Goal: Task Accomplishment & Management: Complete application form

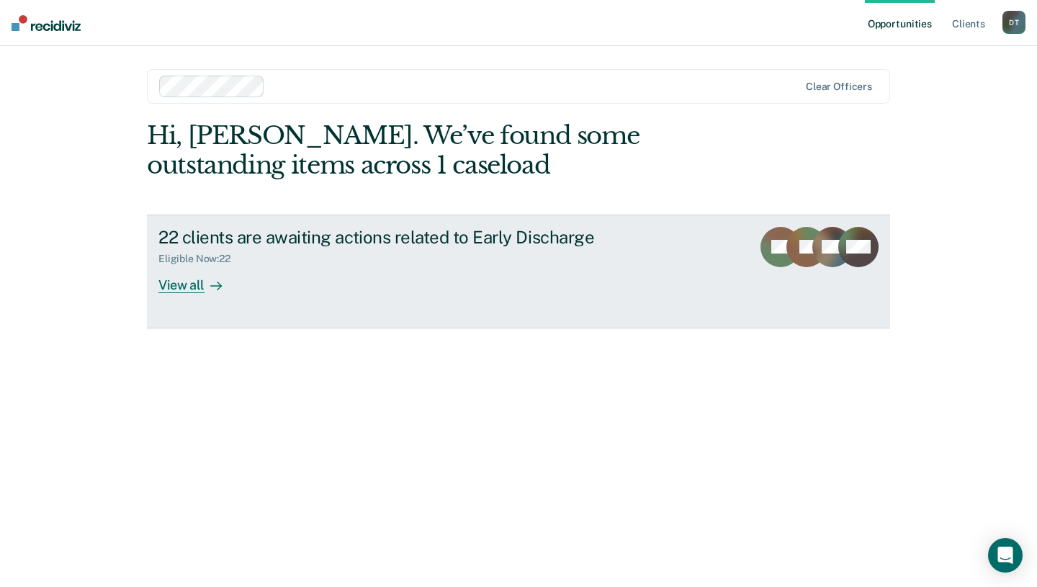
click at [199, 291] on div "View all" at bounding box center [198, 279] width 81 height 28
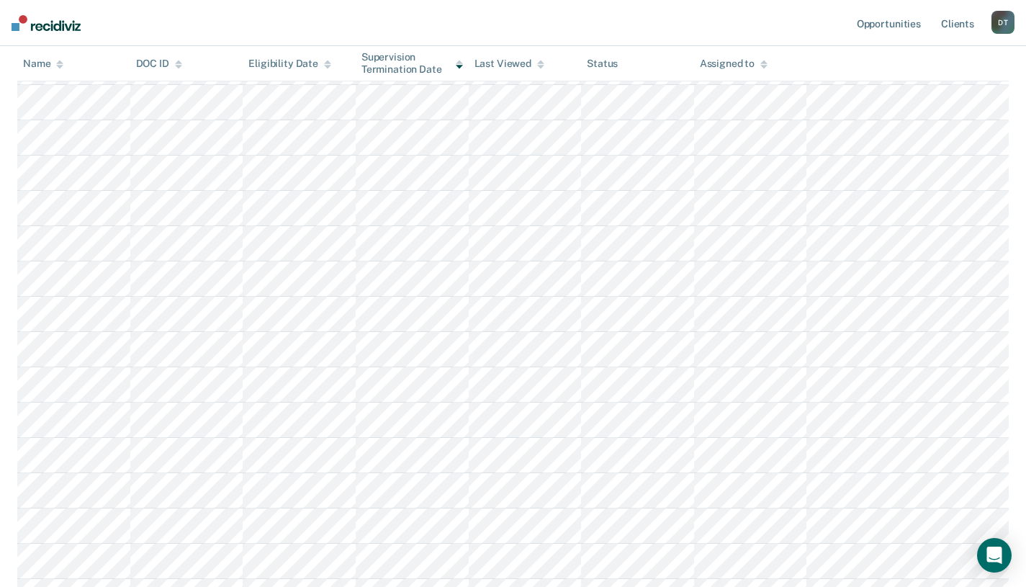
scroll to position [347, 0]
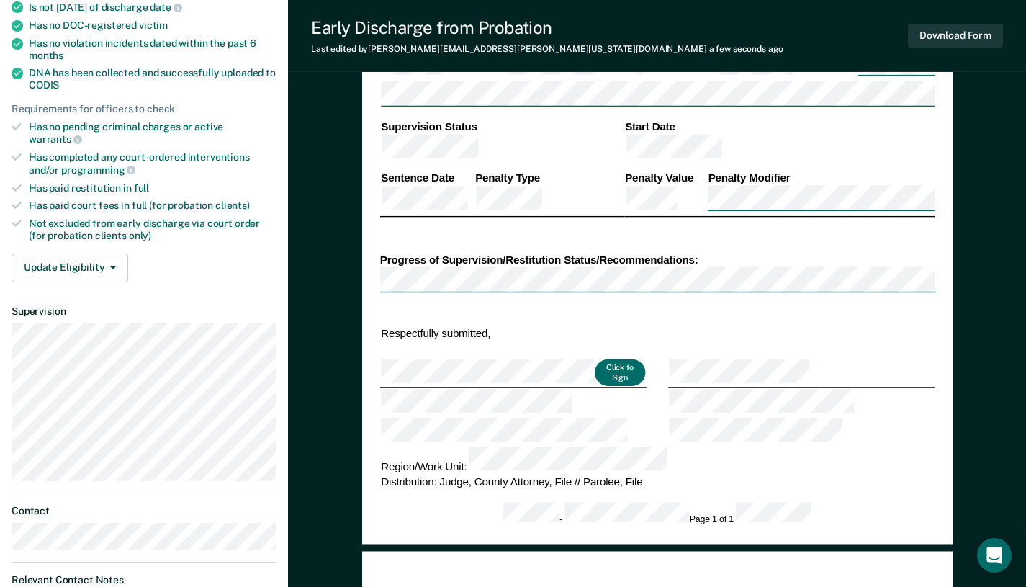
scroll to position [360, 0]
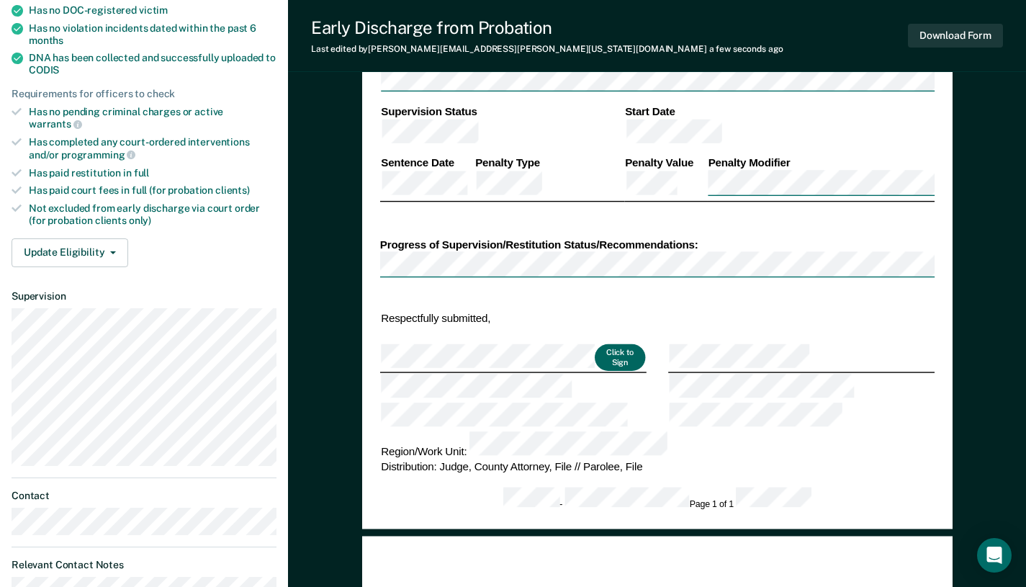
click at [628, 344] on button "Click to Sign" at bounding box center [620, 357] width 50 height 27
click at [615, 344] on button "Click to Sign" at bounding box center [620, 357] width 50 height 27
click at [606, 344] on button "Click to Sign" at bounding box center [620, 357] width 50 height 27
click at [608, 344] on button "Click to Sign" at bounding box center [620, 357] width 50 height 27
click at [607, 344] on button "Click to Sign" at bounding box center [620, 357] width 50 height 27
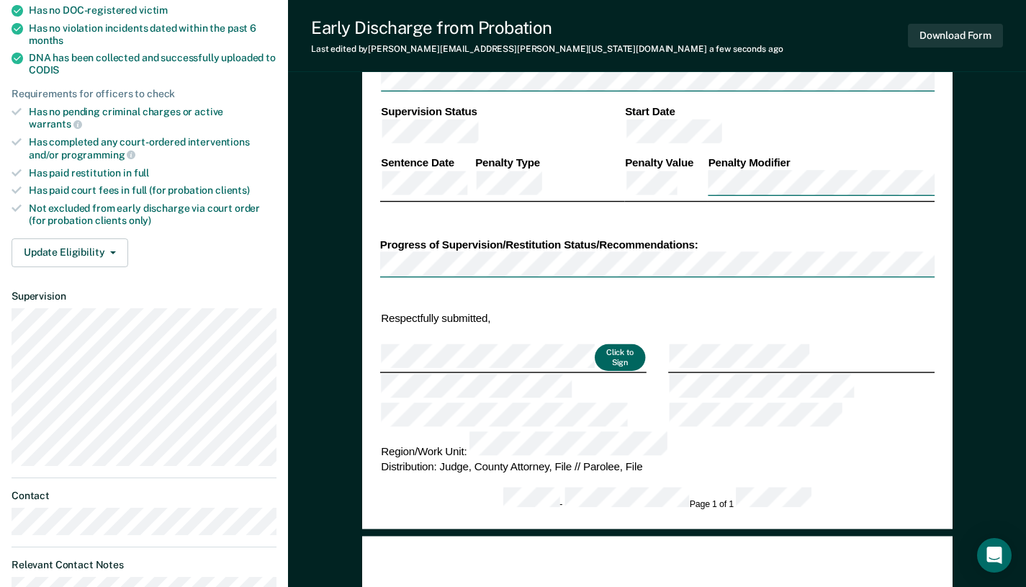
click at [606, 344] on button "Click to Sign" at bounding box center [620, 357] width 50 height 27
click at [605, 344] on button "Click to Sign" at bounding box center [620, 357] width 50 height 27
click at [604, 344] on button "Click to Sign" at bounding box center [620, 357] width 50 height 27
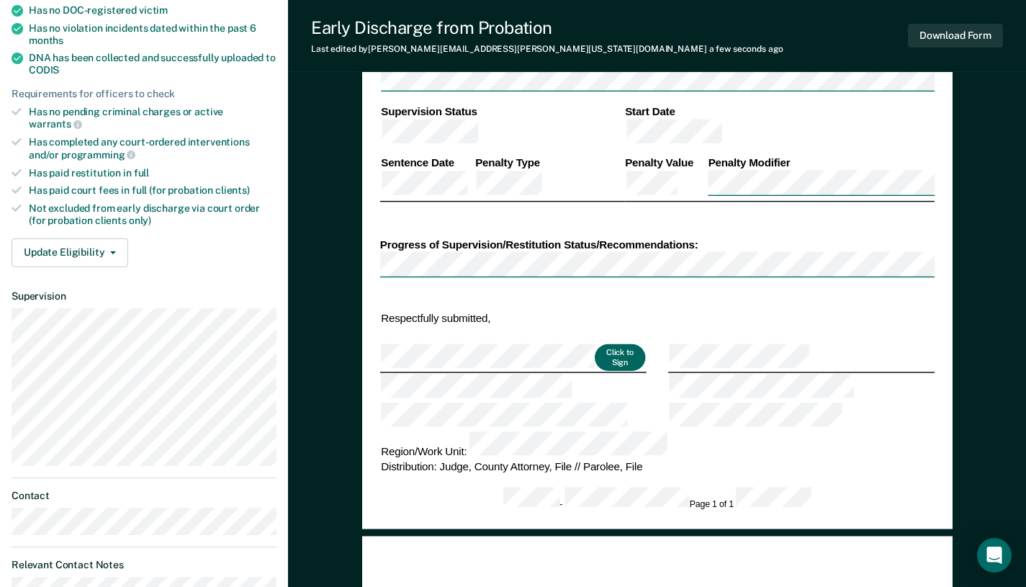
click at [603, 344] on button "Click to Sign" at bounding box center [620, 357] width 50 height 27
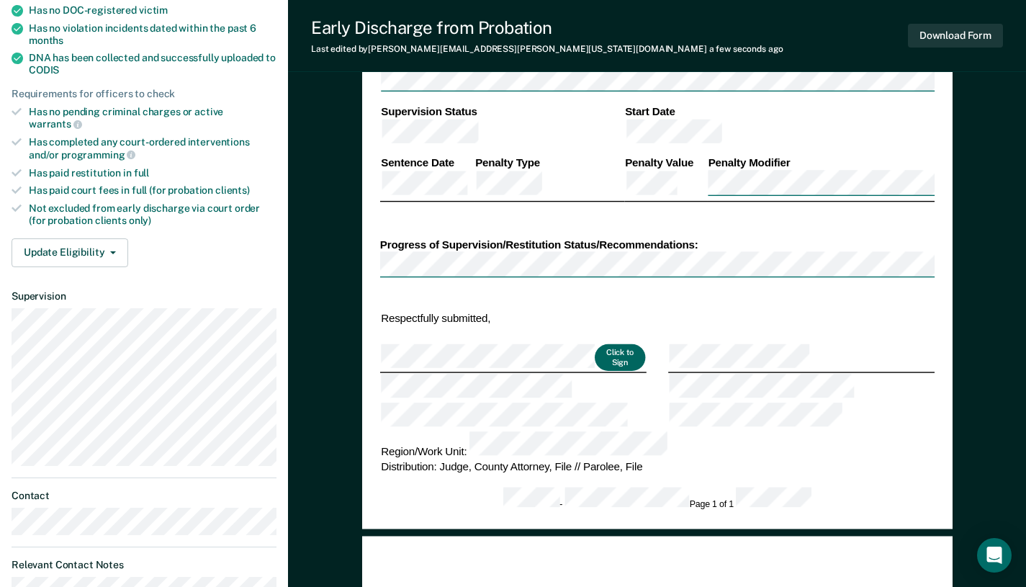
click at [603, 344] on button "Click to Sign" at bounding box center [620, 357] width 50 height 27
click at [686, 434] on div "DEPARTMENT OF CORRECTIONS CBC DISCHARGE REPORT Date: ICON #: NAME: CITIZENSHIP …" at bounding box center [657, 144] width 555 height 734
click at [608, 344] on button "Click to Sign" at bounding box center [620, 357] width 50 height 27
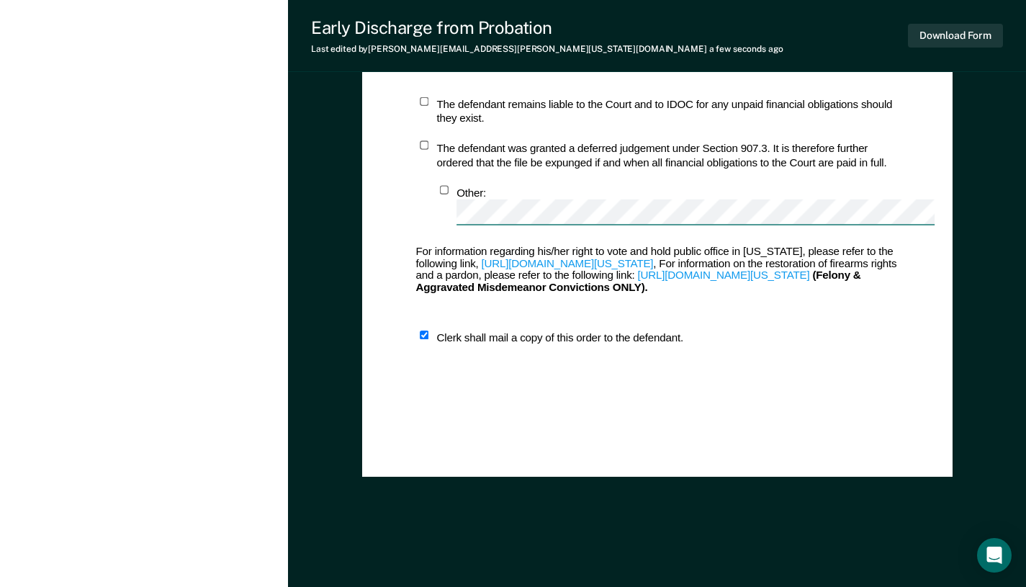
scroll to position [1191, 0]
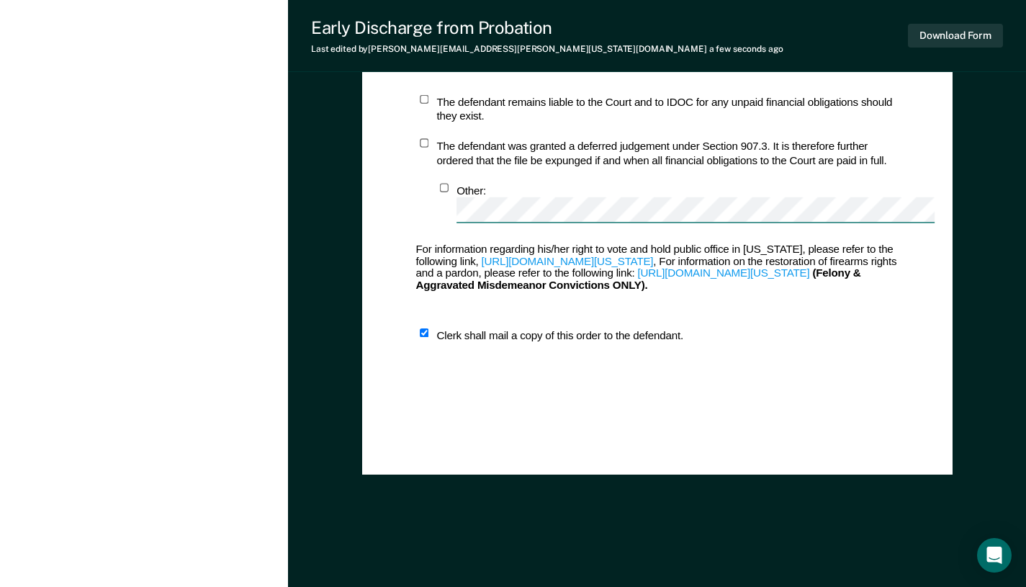
click at [989, 549] on icon "Open Intercom Messenger" at bounding box center [994, 555] width 15 height 17
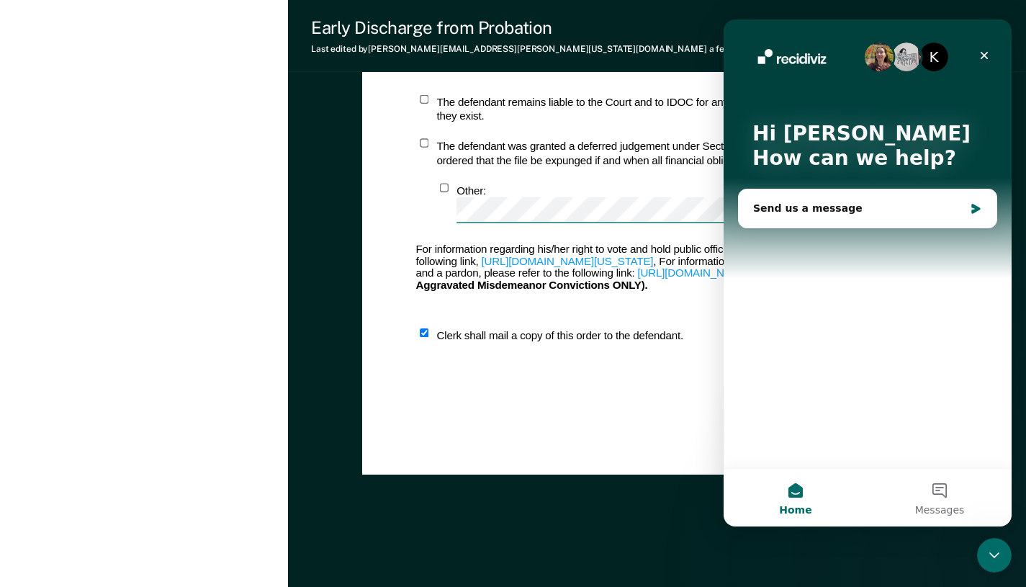
scroll to position [0, 0]
click at [988, 58] on icon "Close" at bounding box center [985, 56] width 12 height 12
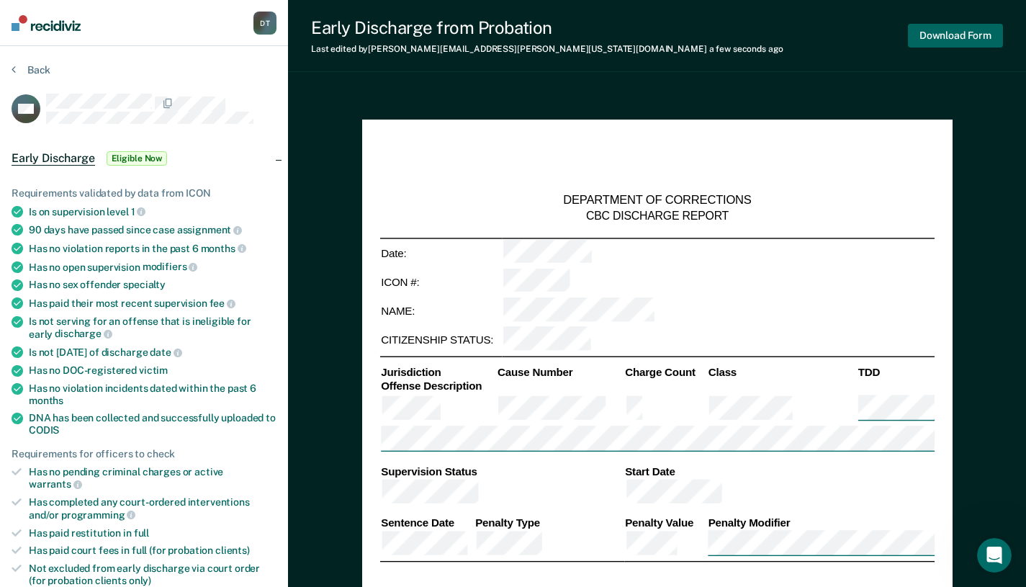
click at [964, 32] on button "Download Form" at bounding box center [955, 36] width 95 height 24
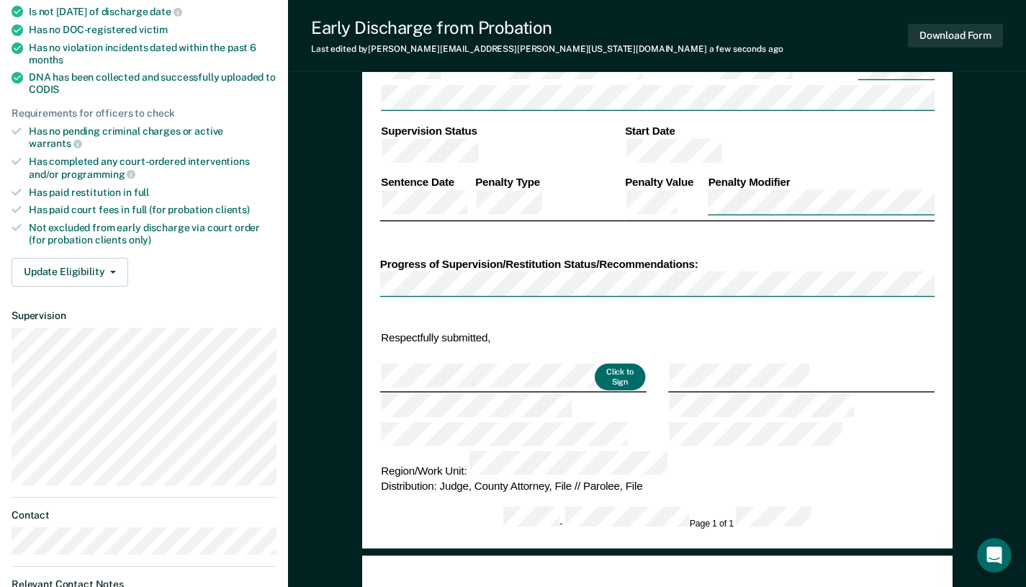
scroll to position [360, 0]
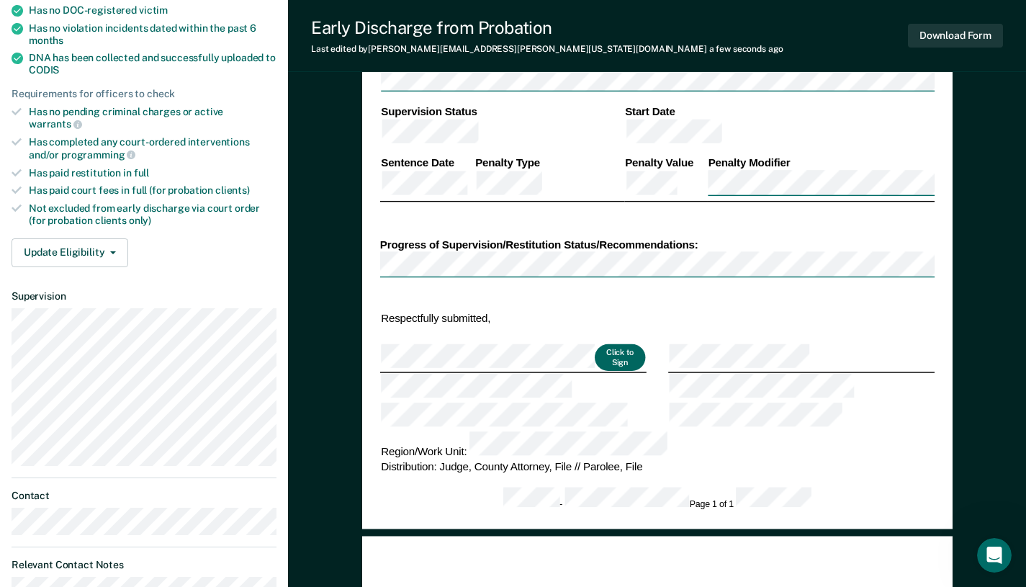
click at [624, 344] on button "Click to Sign" at bounding box center [620, 357] width 50 height 27
click at [623, 344] on button "Click to Sign" at bounding box center [620, 357] width 50 height 27
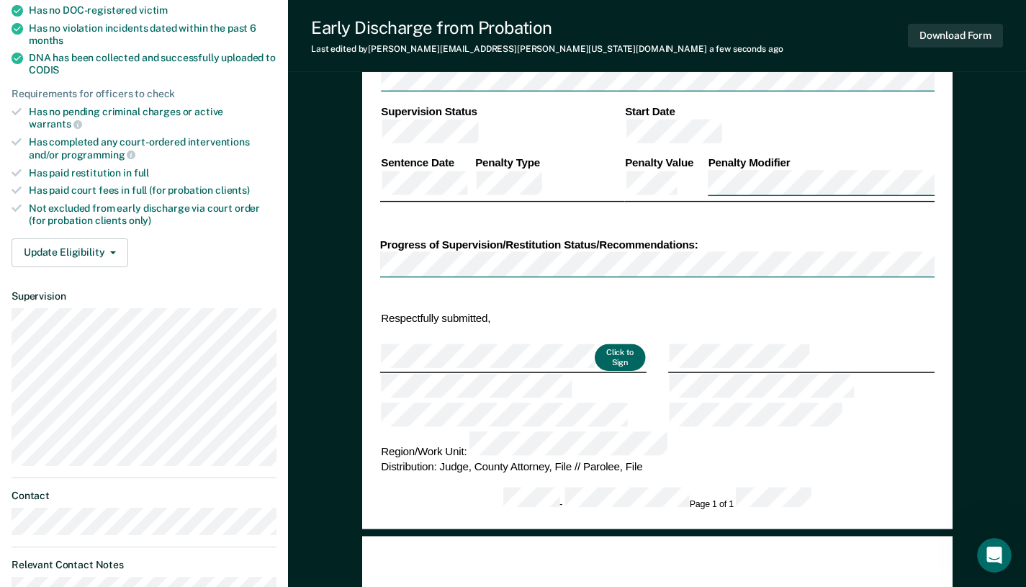
click at [622, 344] on button "Click to Sign" at bounding box center [620, 357] width 50 height 27
click at [614, 344] on button "Click to Sign" at bounding box center [620, 357] width 50 height 27
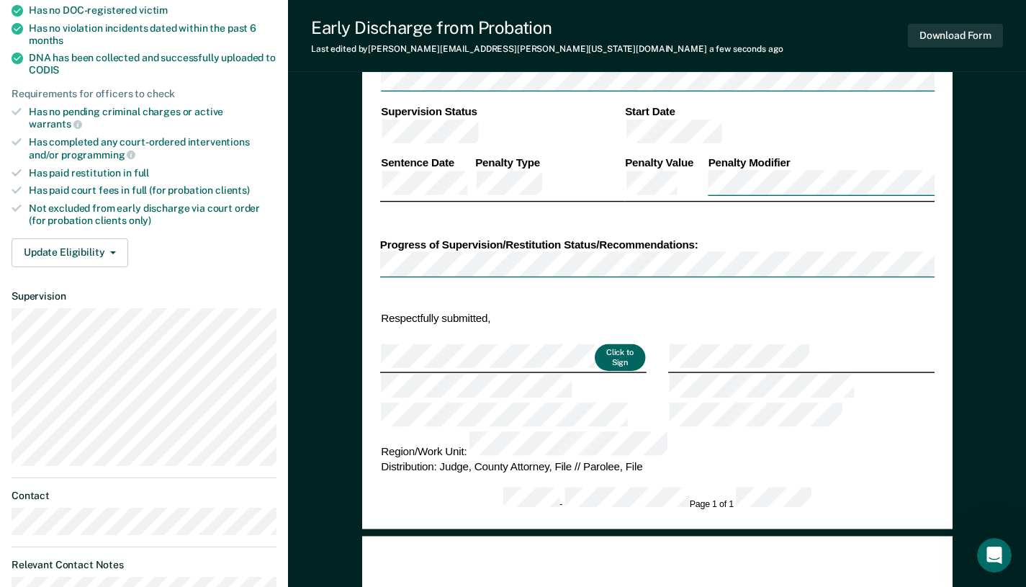
click at [614, 344] on button "Click to Sign" at bounding box center [620, 357] width 50 height 27
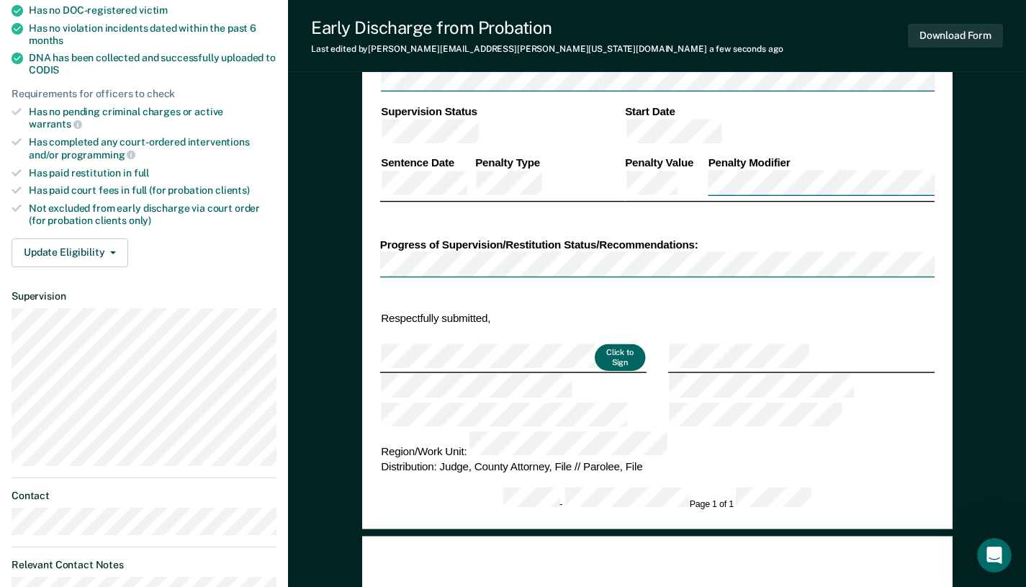
click at [613, 344] on button "Click to Sign" at bounding box center [620, 357] width 50 height 27
click at [609, 344] on button "Click to Sign" at bounding box center [620, 357] width 50 height 27
click at [613, 344] on td "Click to Sign" at bounding box center [513, 359] width 266 height 30
click at [607, 344] on button "Click to Sign" at bounding box center [620, 357] width 50 height 27
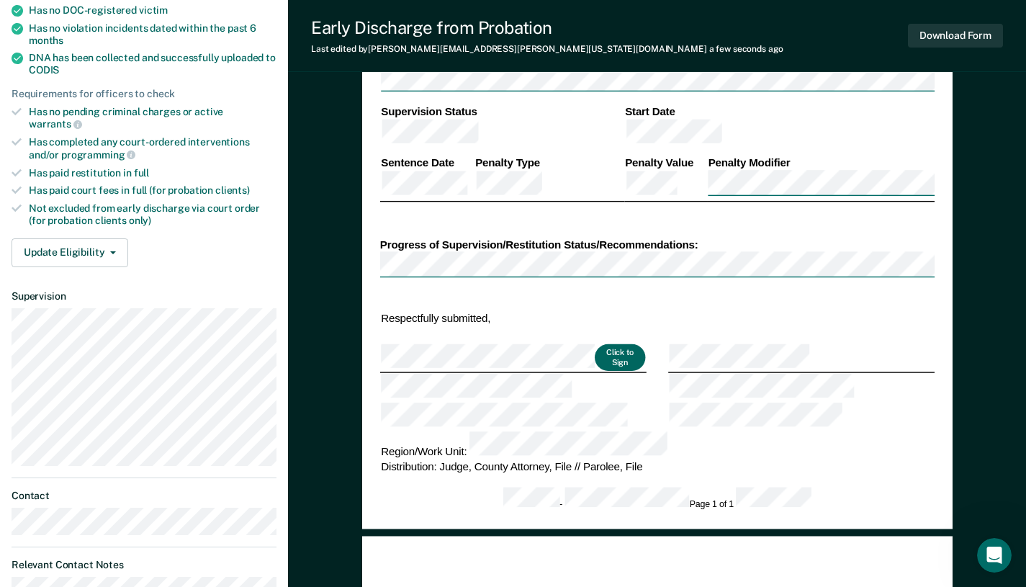
click at [607, 344] on button "Click to Sign" at bounding box center [620, 357] width 50 height 27
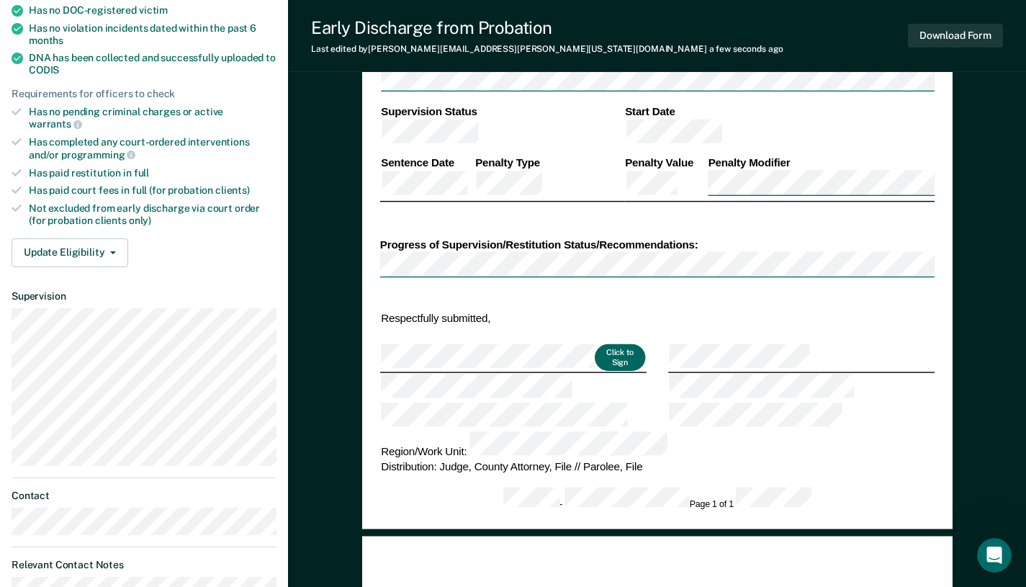
click at [607, 344] on button "Click to Sign" at bounding box center [620, 357] width 50 height 27
click at [611, 344] on button "Click to Sign" at bounding box center [620, 357] width 50 height 27
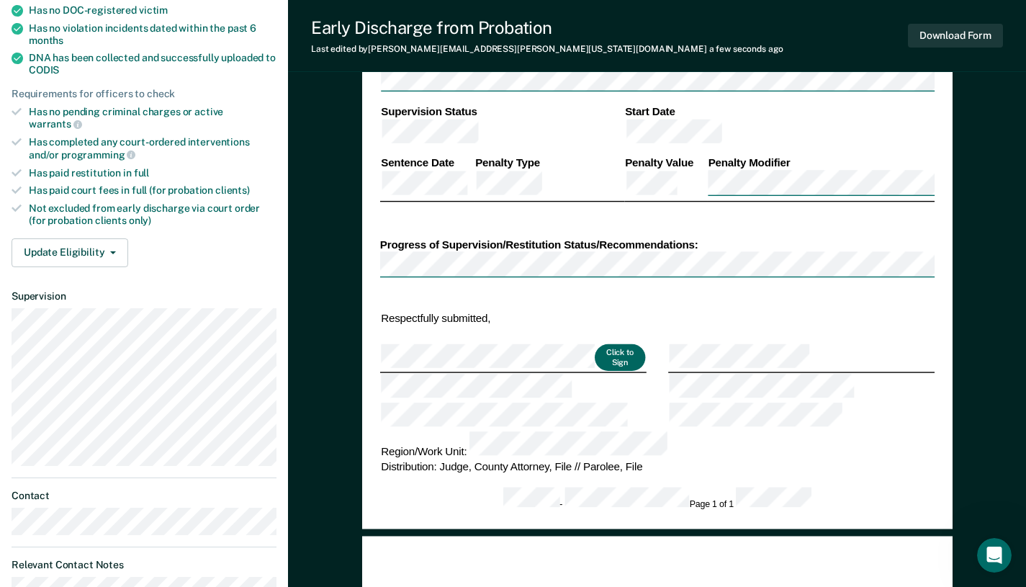
click at [611, 344] on button "Click to Sign" at bounding box center [620, 357] width 50 height 27
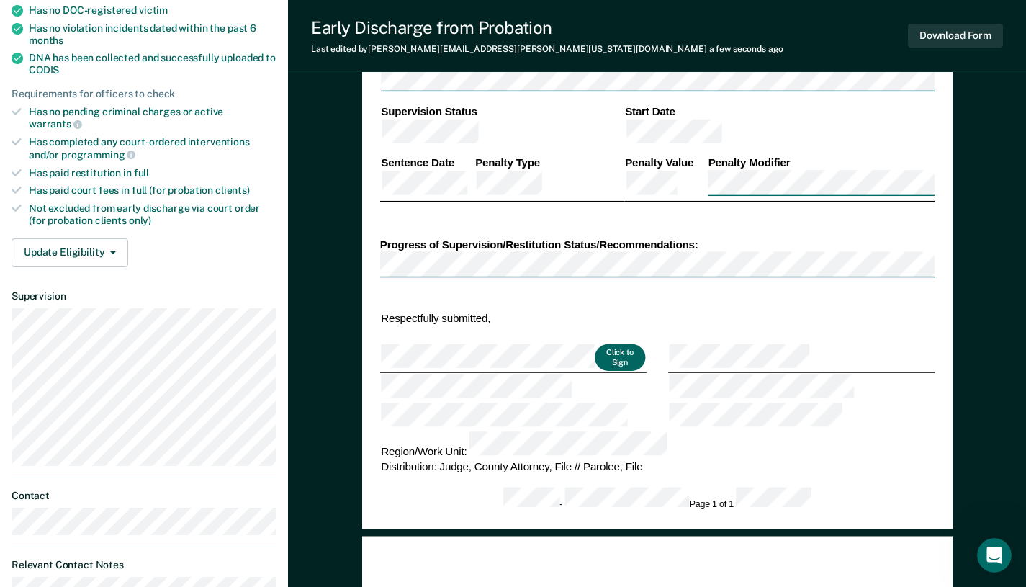
click at [610, 344] on button "Click to Sign" at bounding box center [620, 357] width 50 height 27
click at [609, 344] on button "Click to Sign" at bounding box center [620, 357] width 50 height 27
click at [608, 344] on button "Click to Sign" at bounding box center [620, 357] width 50 height 27
click at [606, 344] on button "Click to Sign" at bounding box center [620, 357] width 50 height 27
click at [605, 344] on button "Click to Sign" at bounding box center [620, 357] width 50 height 27
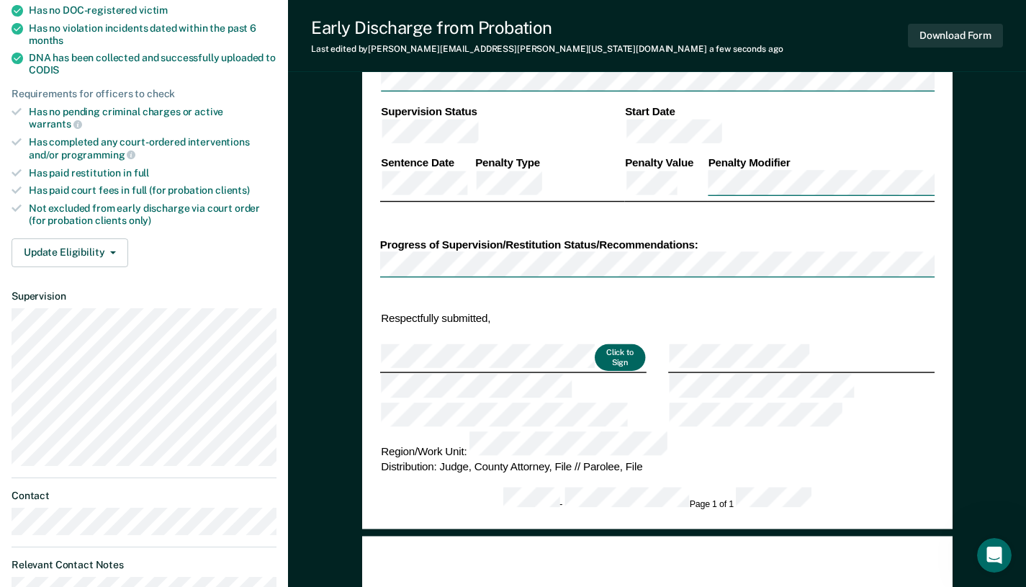
click at [605, 344] on button "Click to Sign" at bounding box center [620, 357] width 50 height 27
click at [603, 344] on button "Click to Sign" at bounding box center [620, 357] width 50 height 27
click at [601, 344] on button "Click to Sign" at bounding box center [620, 357] width 50 height 27
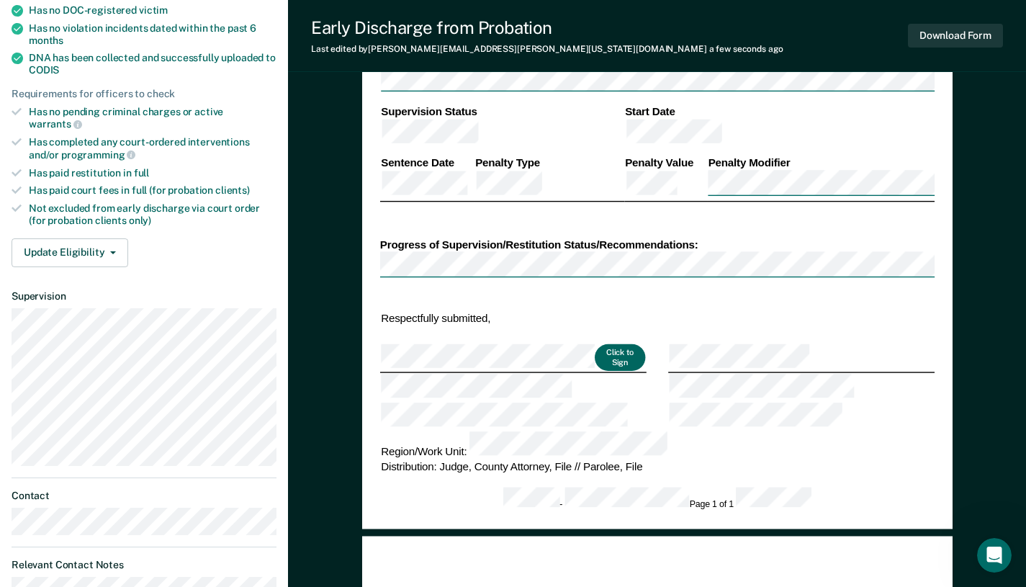
click at [601, 344] on button "Click to Sign" at bounding box center [620, 357] width 50 height 27
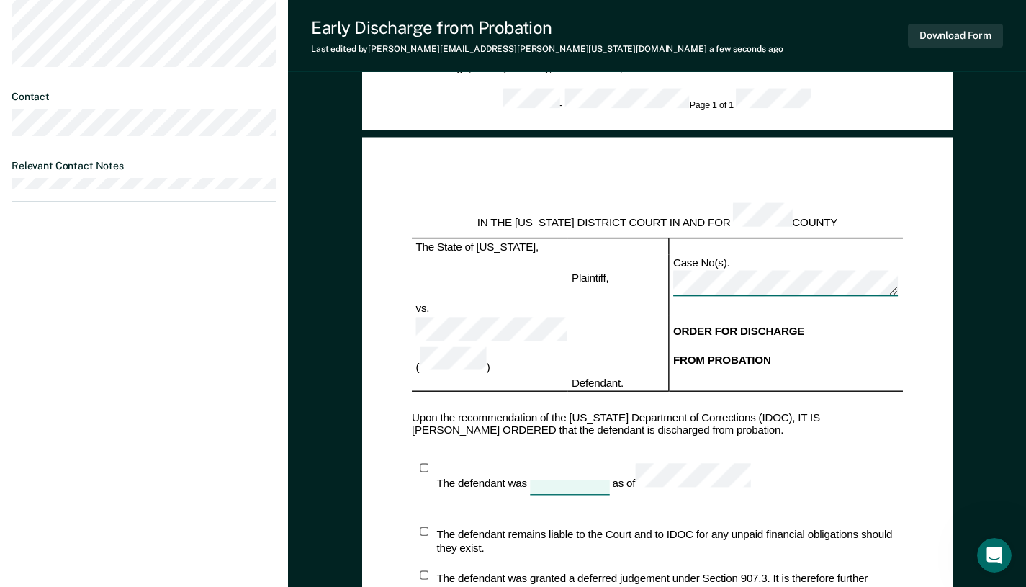
scroll to position [399, 0]
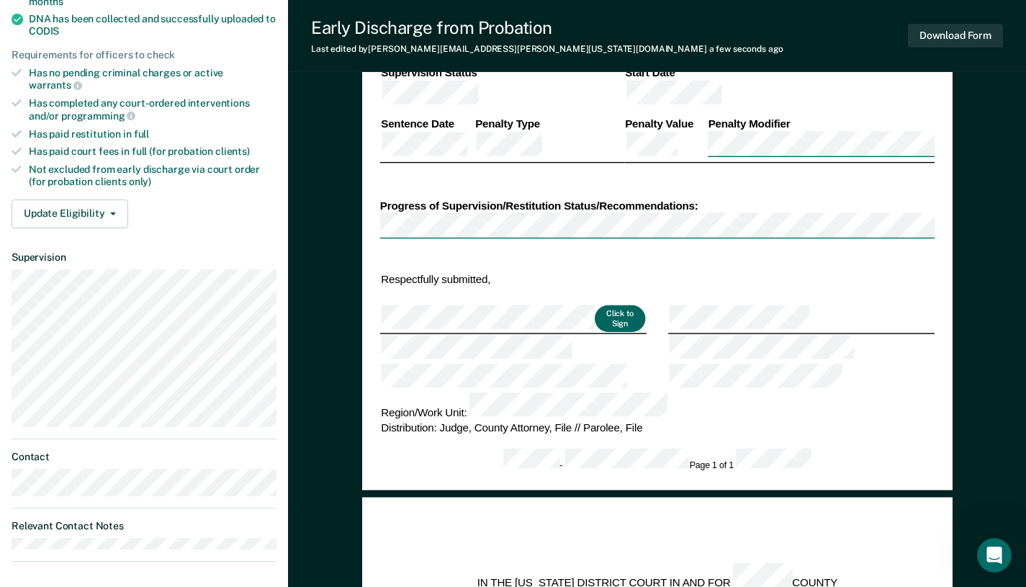
click at [608, 305] on button "Click to Sign" at bounding box center [620, 318] width 50 height 27
click at [606, 305] on button "Click to Sign" at bounding box center [620, 318] width 50 height 27
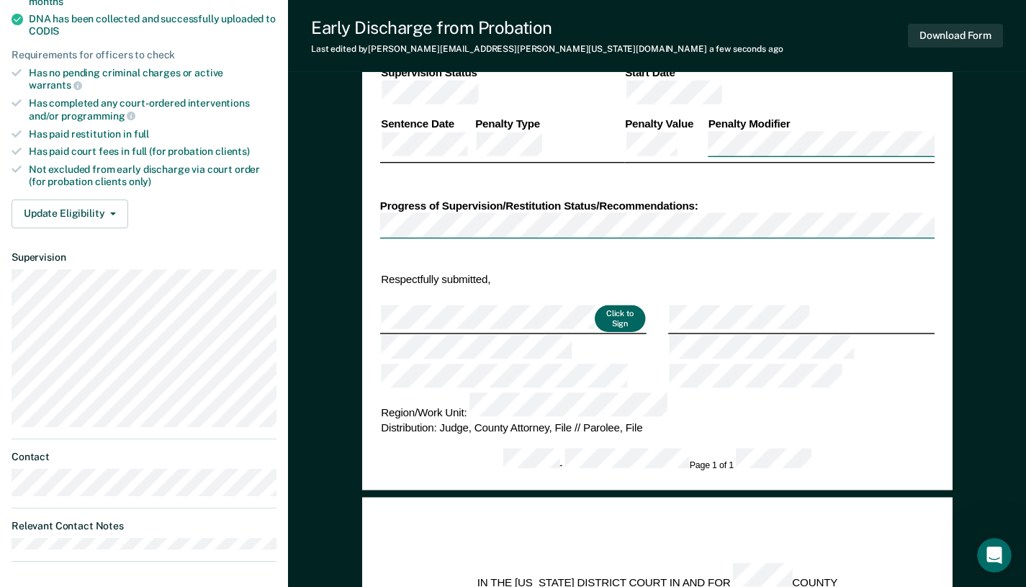
click at [606, 305] on button "Click to Sign" at bounding box center [620, 318] width 50 height 27
click at [604, 305] on button "Click to Sign" at bounding box center [620, 318] width 50 height 27
click at [605, 305] on button "Click to Sign" at bounding box center [620, 318] width 50 height 27
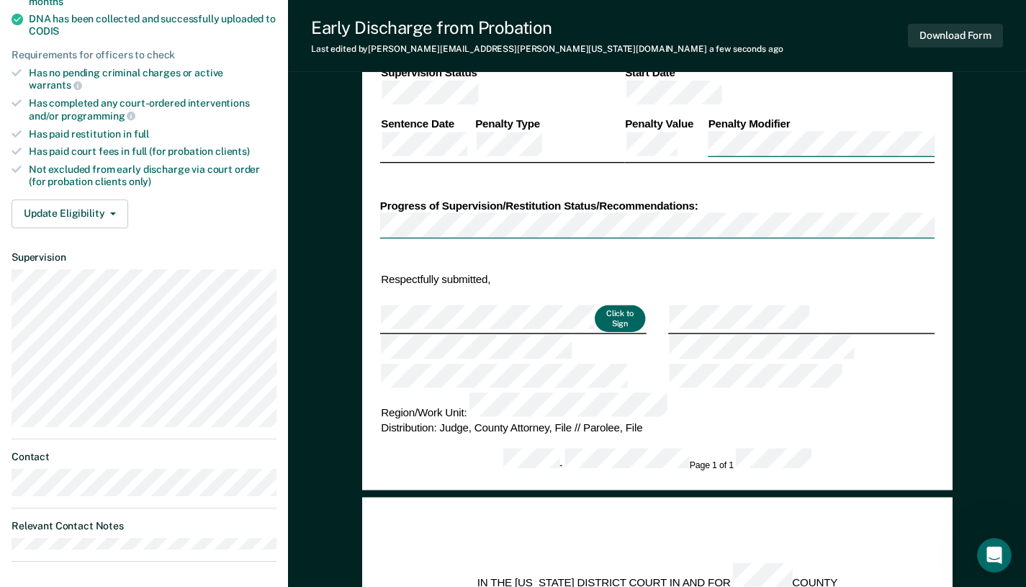
click at [605, 305] on button "Click to Sign" at bounding box center [620, 318] width 50 height 27
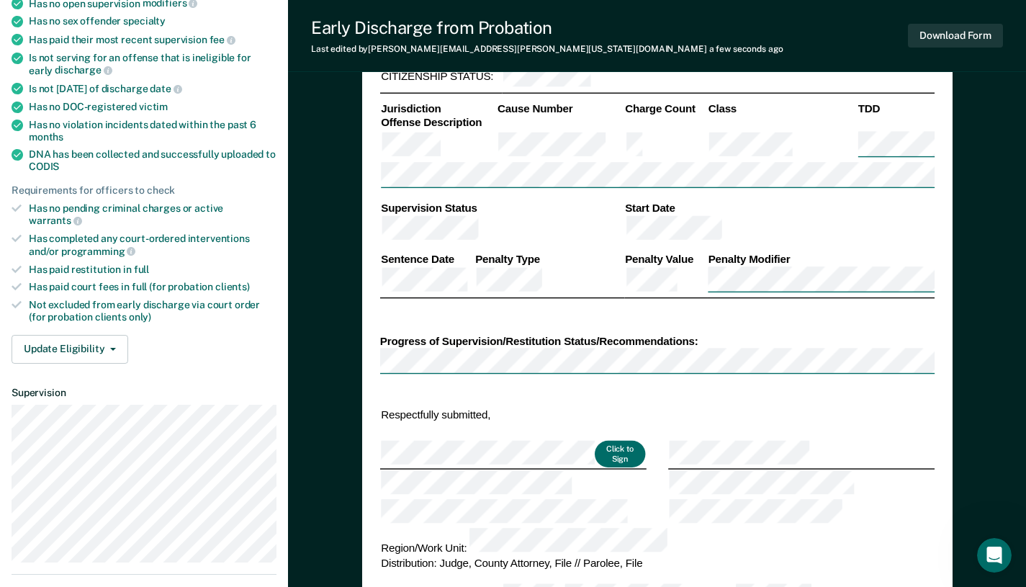
type textarea "x"
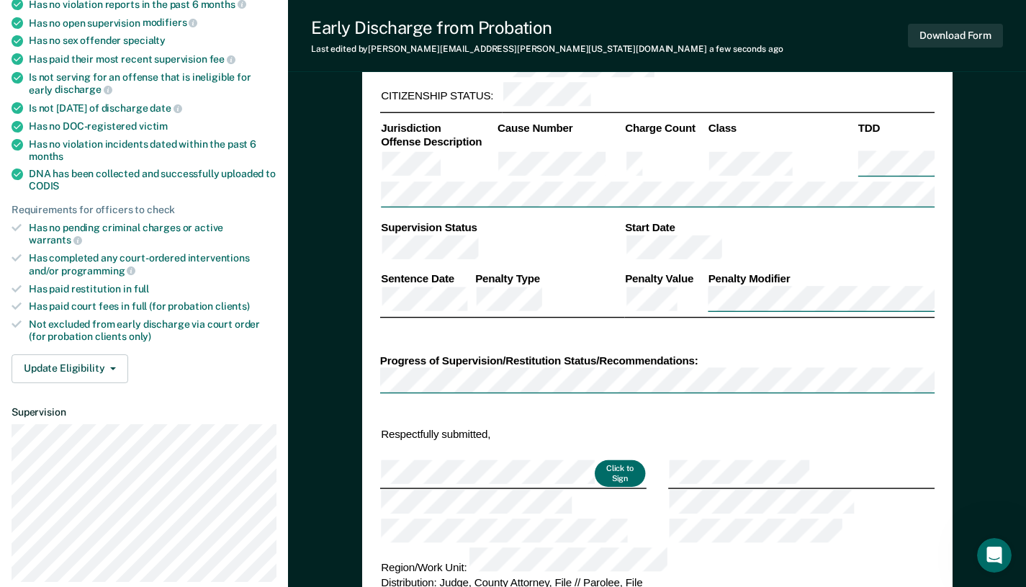
scroll to position [0, 0]
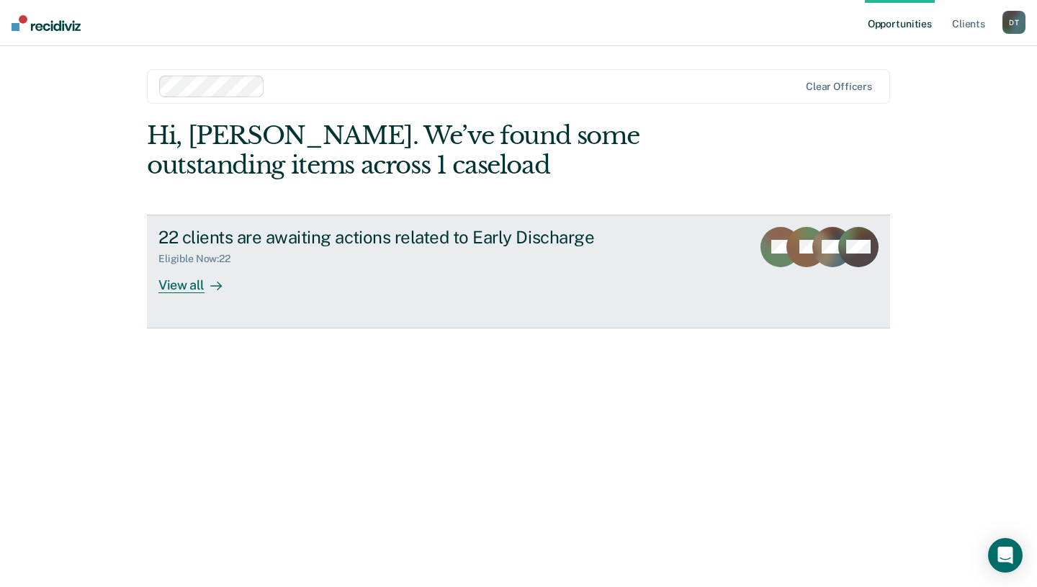
click at [179, 284] on div "View all" at bounding box center [198, 279] width 81 height 28
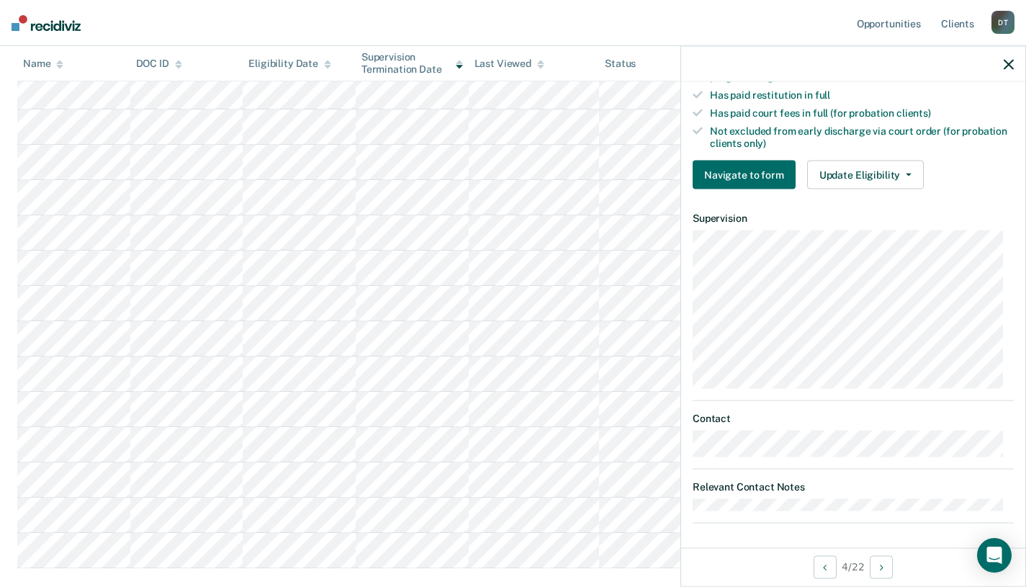
scroll to position [504, 0]
click at [742, 163] on button "Navigate to form" at bounding box center [744, 175] width 103 height 29
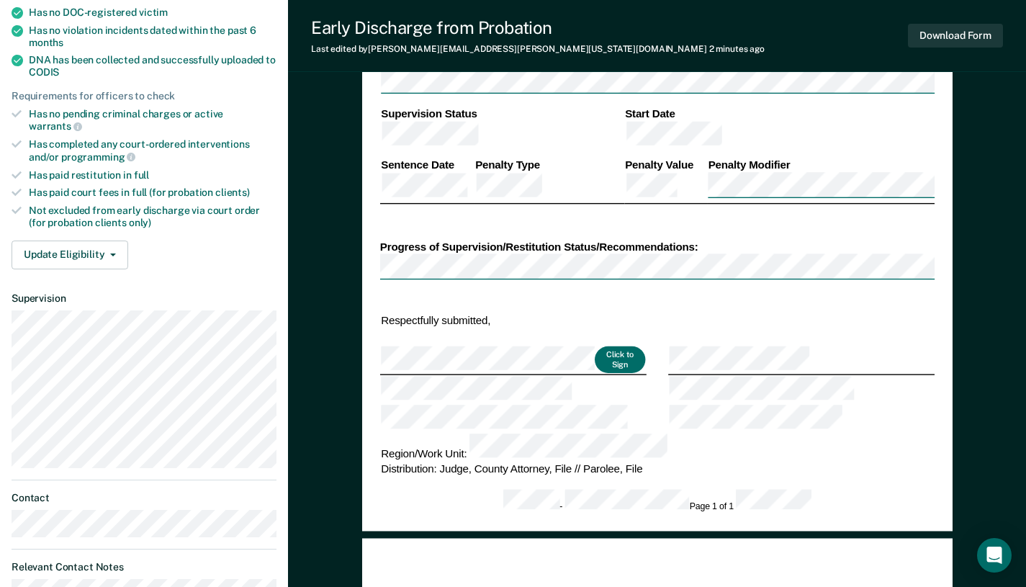
scroll to position [360, 0]
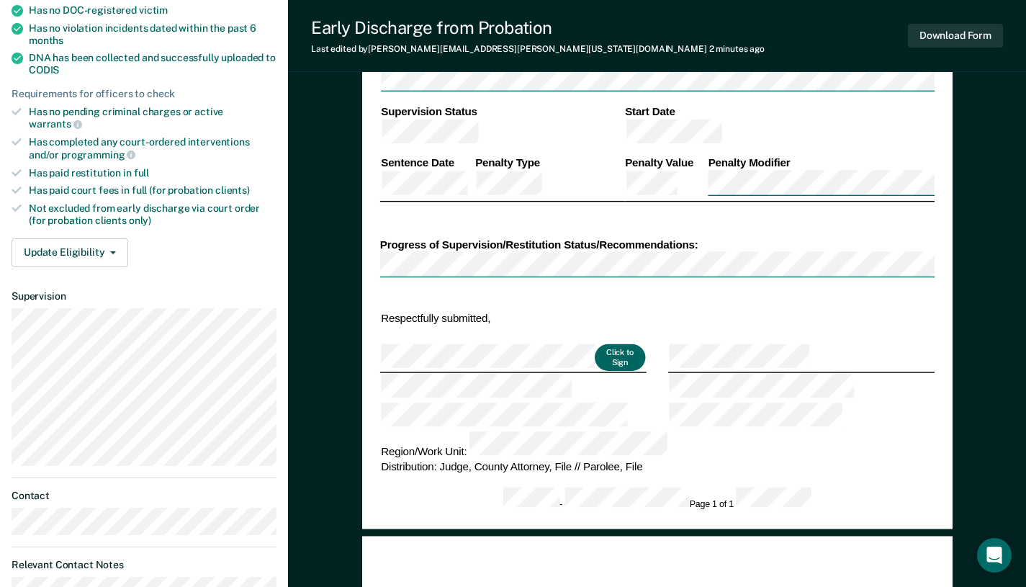
click at [616, 344] on button "Click to Sign" at bounding box center [620, 357] width 50 height 27
type textarea "x"
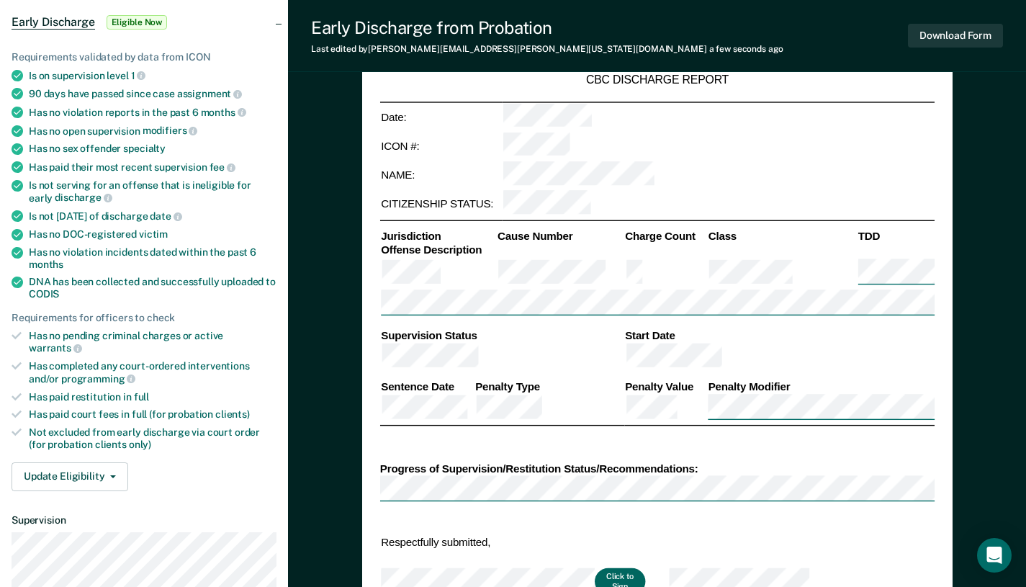
scroll to position [0, 0]
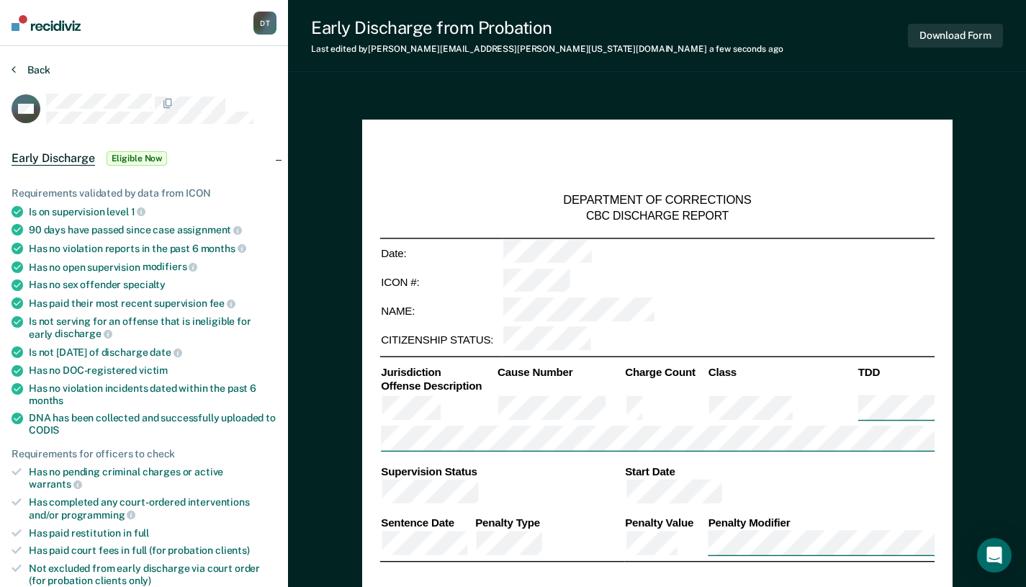
click at [36, 69] on button "Back" at bounding box center [31, 69] width 39 height 13
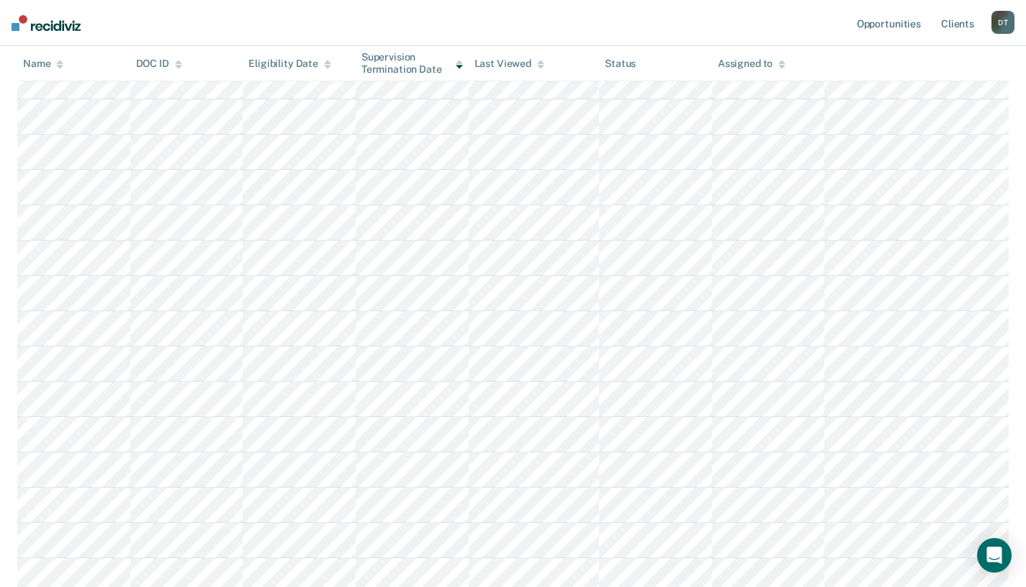
scroll to position [360, 0]
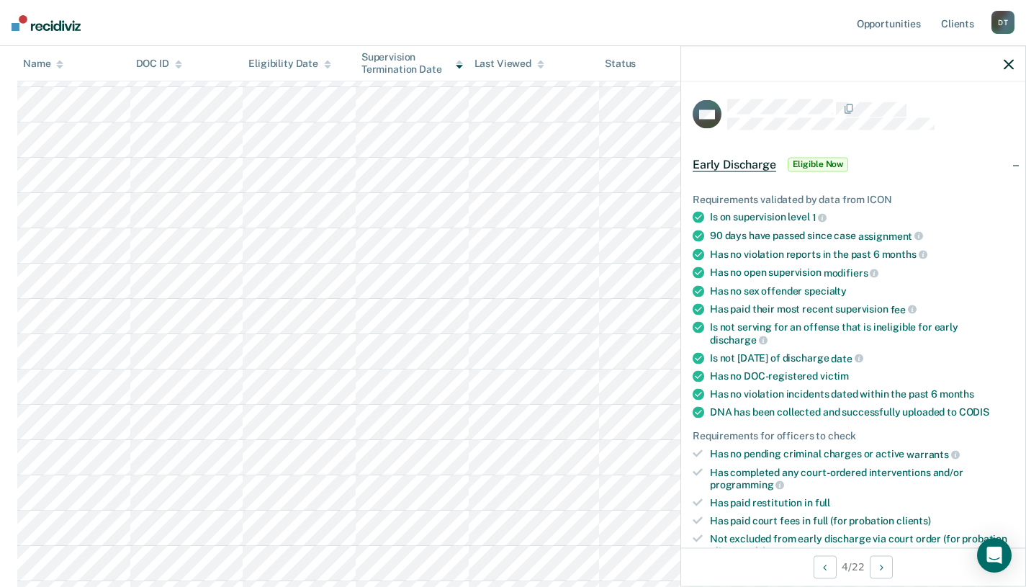
click at [835, 159] on span "Eligible Now" at bounding box center [818, 164] width 61 height 14
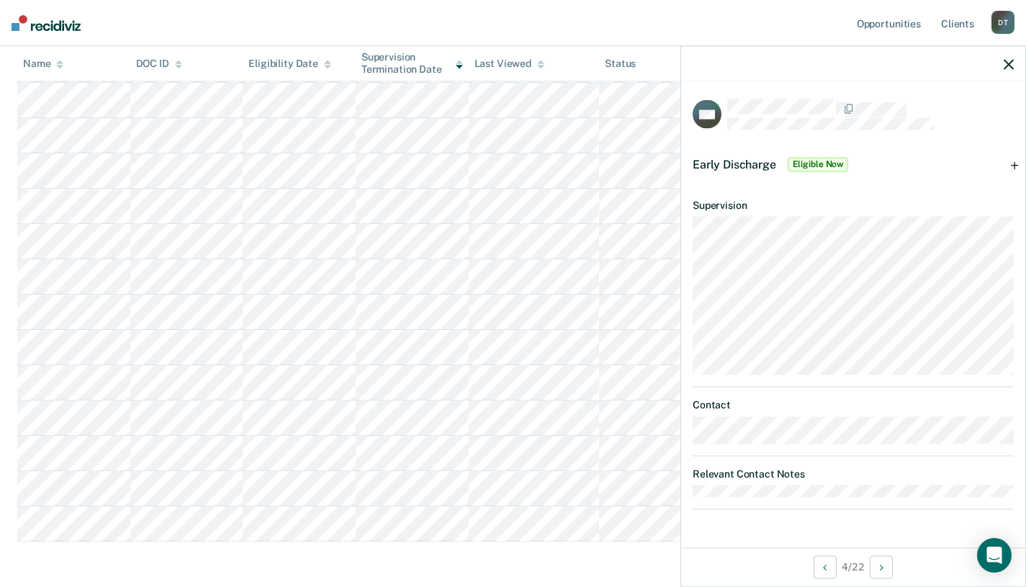
scroll to position [491, 0]
click at [1017, 165] on div "Early Discharge Eligible Now" at bounding box center [853, 164] width 344 height 46
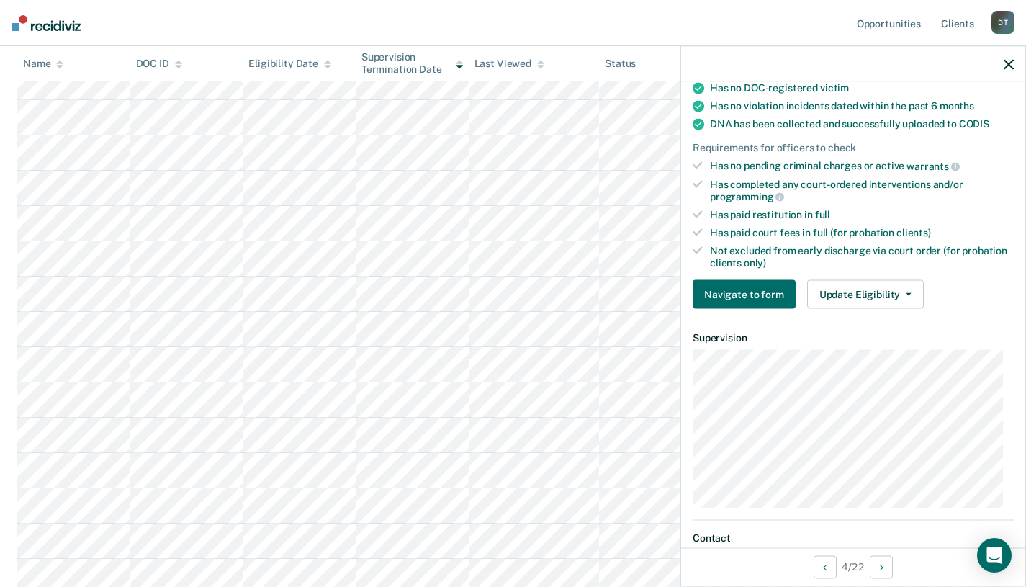
scroll to position [264, 0]
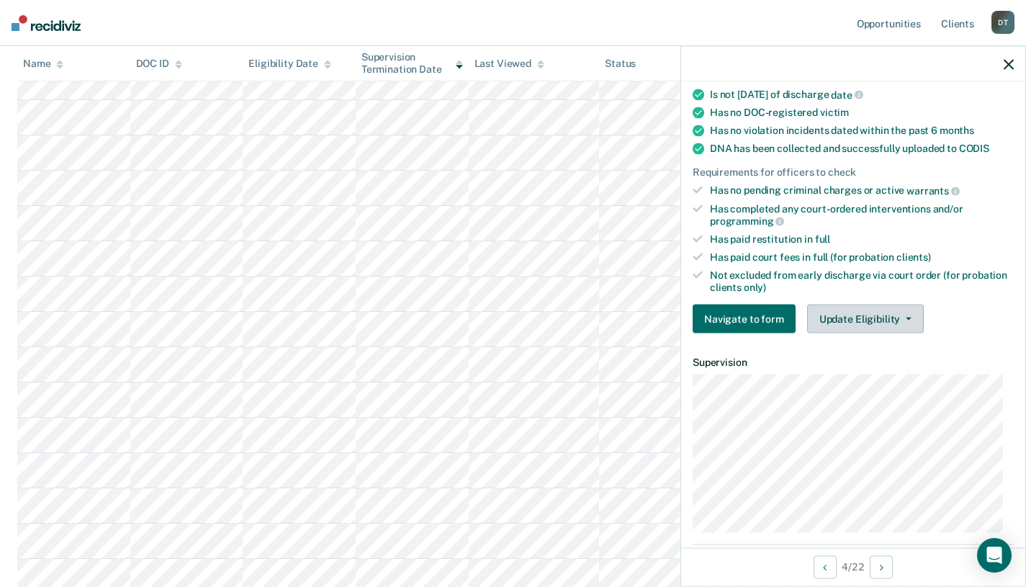
click at [906, 318] on icon "button" at bounding box center [909, 319] width 6 height 3
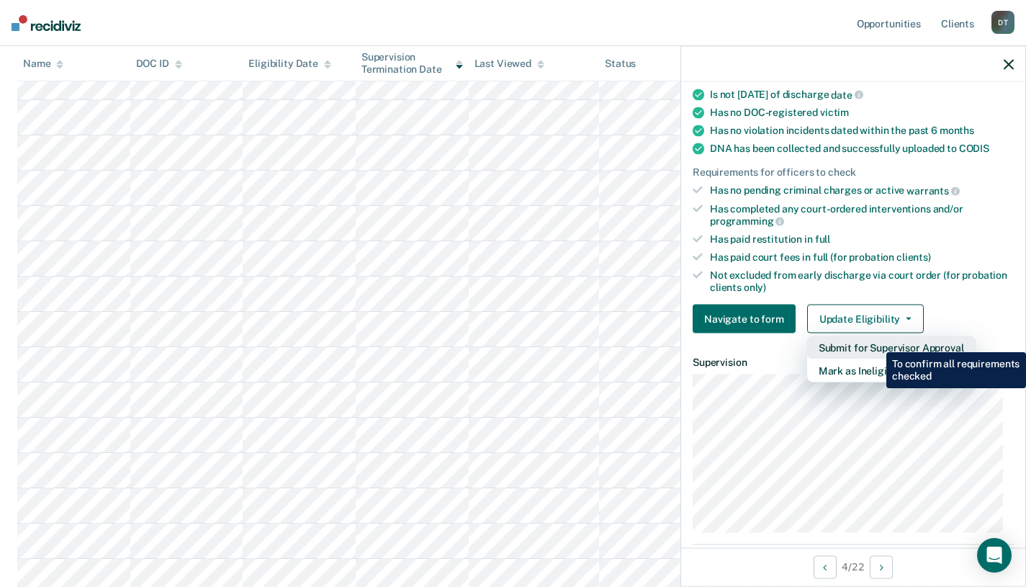
click at [876, 341] on button "Submit for Supervisor Approval" at bounding box center [891, 347] width 169 height 23
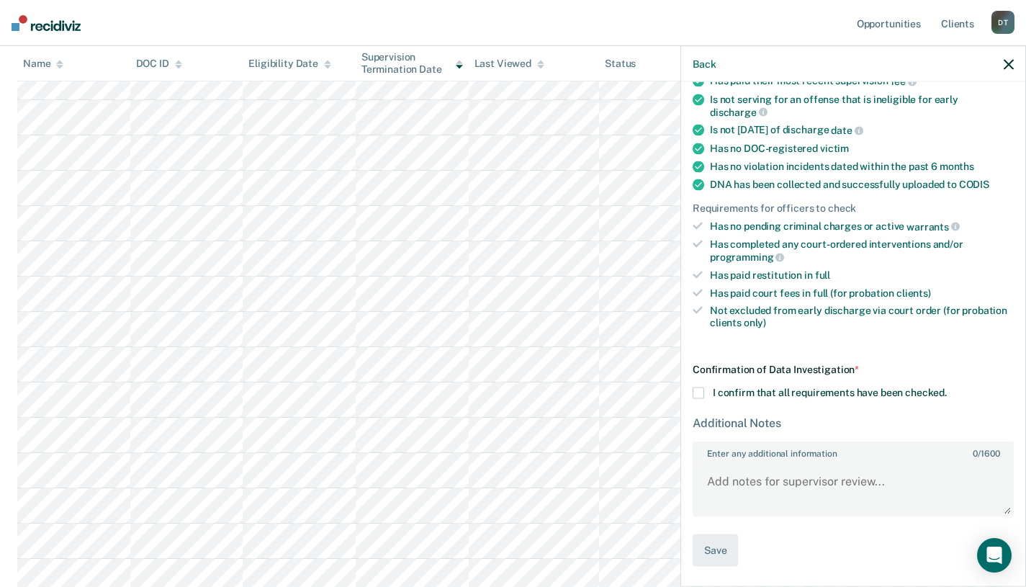
scroll to position [223, 0]
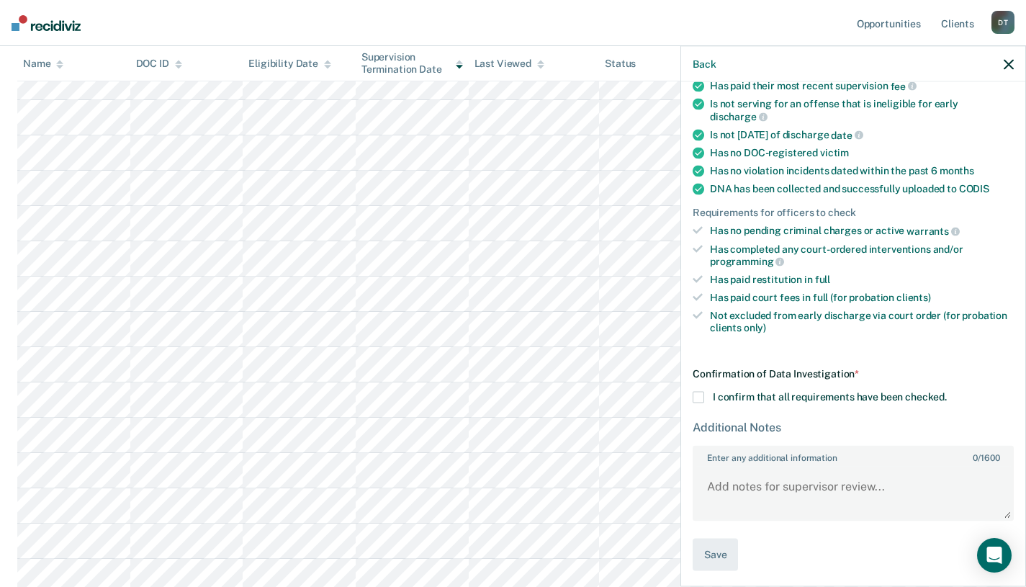
click at [701, 395] on span at bounding box center [699, 398] width 12 height 12
click at [947, 392] on input "I confirm that all requirements have been checked." at bounding box center [947, 392] width 0 height 0
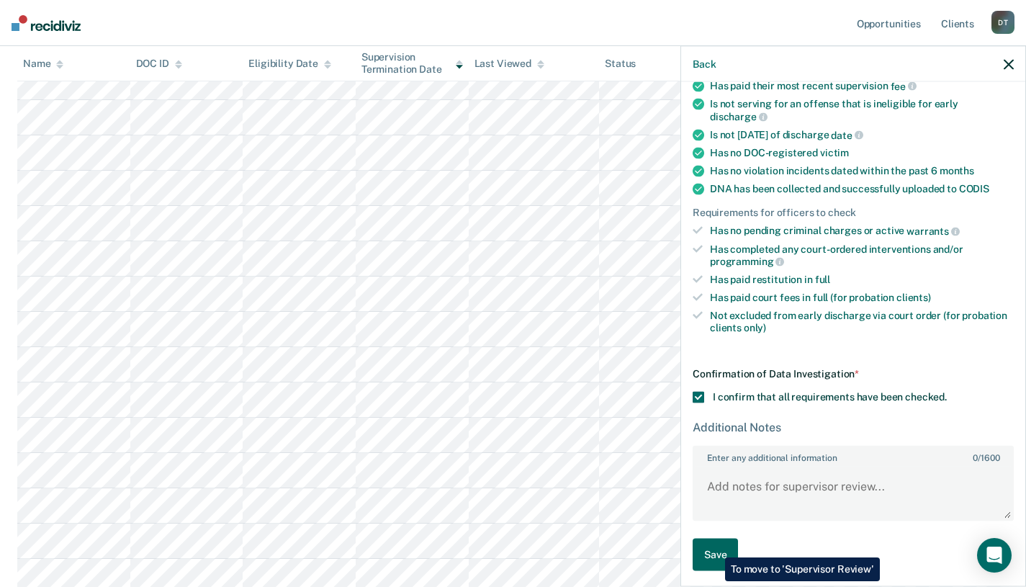
click at [714, 547] on button "Save" at bounding box center [715, 555] width 45 height 32
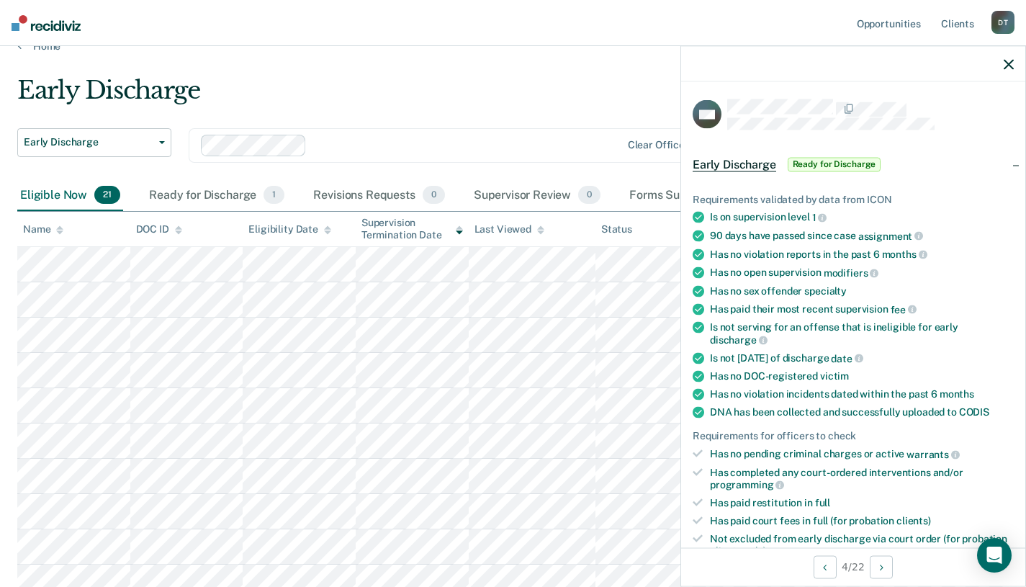
scroll to position [0, 0]
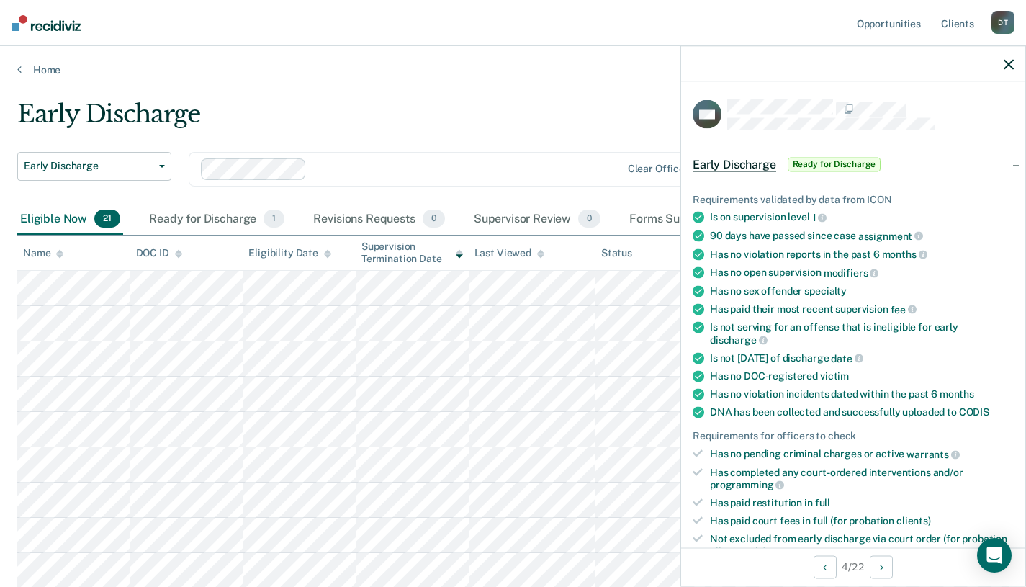
click at [1005, 19] on div "D T" at bounding box center [1003, 22] width 23 height 23
click at [912, 91] on link "Log Out" at bounding box center [945, 95] width 116 height 12
